Goal: Information Seeking & Learning: Learn about a topic

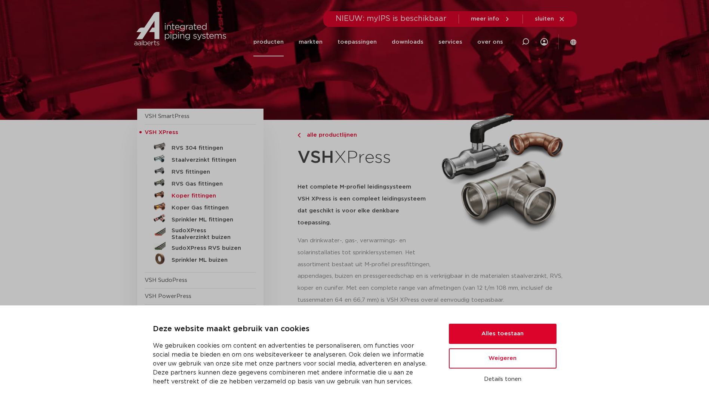
click at [188, 196] on h5 "Koper fittingen" at bounding box center [209, 196] width 74 height 7
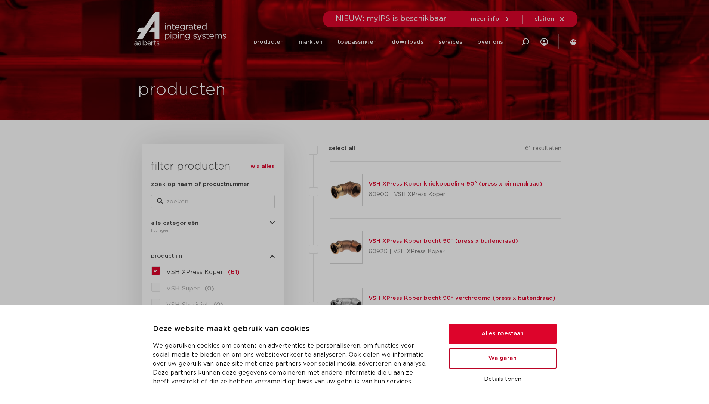
click at [522, 366] on button "Weigeren" at bounding box center [503, 359] width 108 height 20
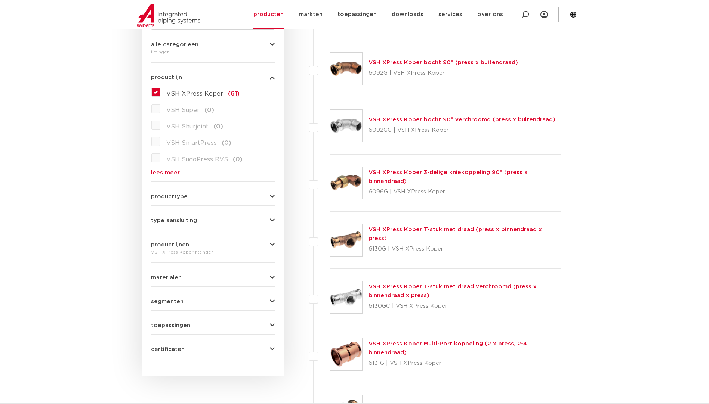
scroll to position [187, 0]
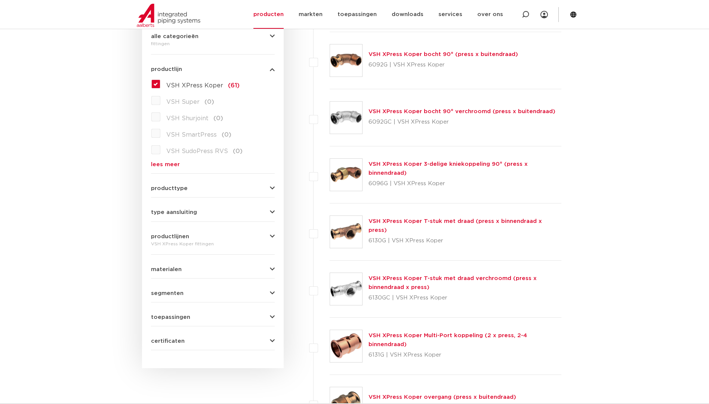
click at [171, 342] on span "certificaten" at bounding box center [168, 342] width 34 height 6
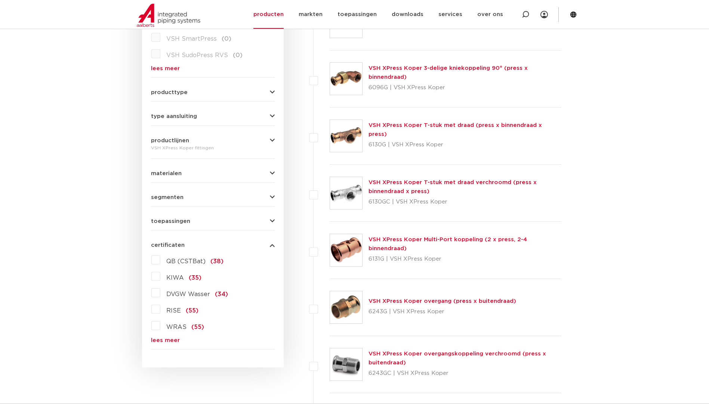
scroll to position [299, 0]
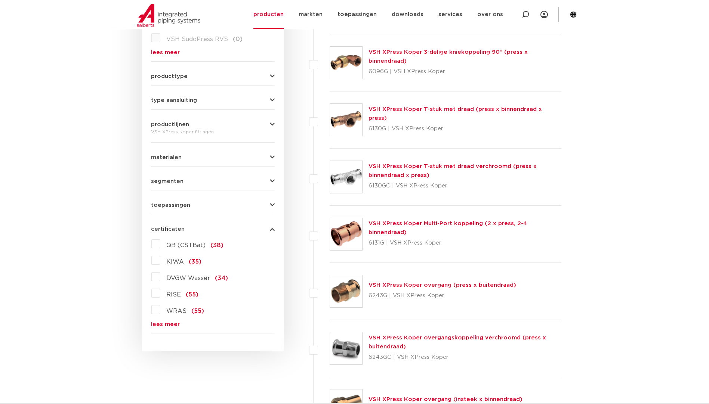
click at [172, 157] on span "materialen" at bounding box center [166, 158] width 31 height 6
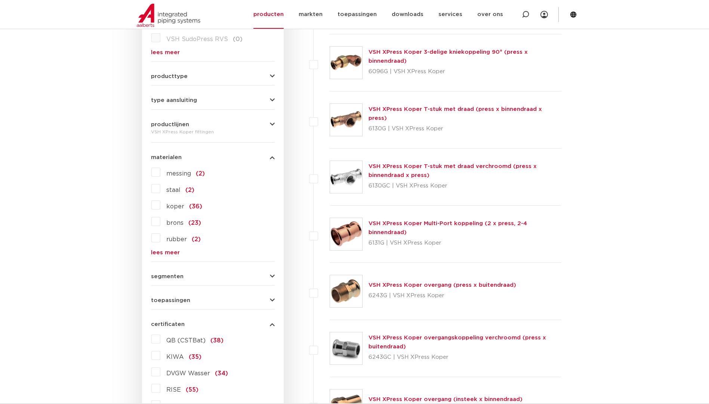
click at [180, 210] on label "koper (36)" at bounding box center [181, 205] width 42 height 12
click at [0, 0] on input "koper (36)" at bounding box center [0, 0] width 0 height 0
